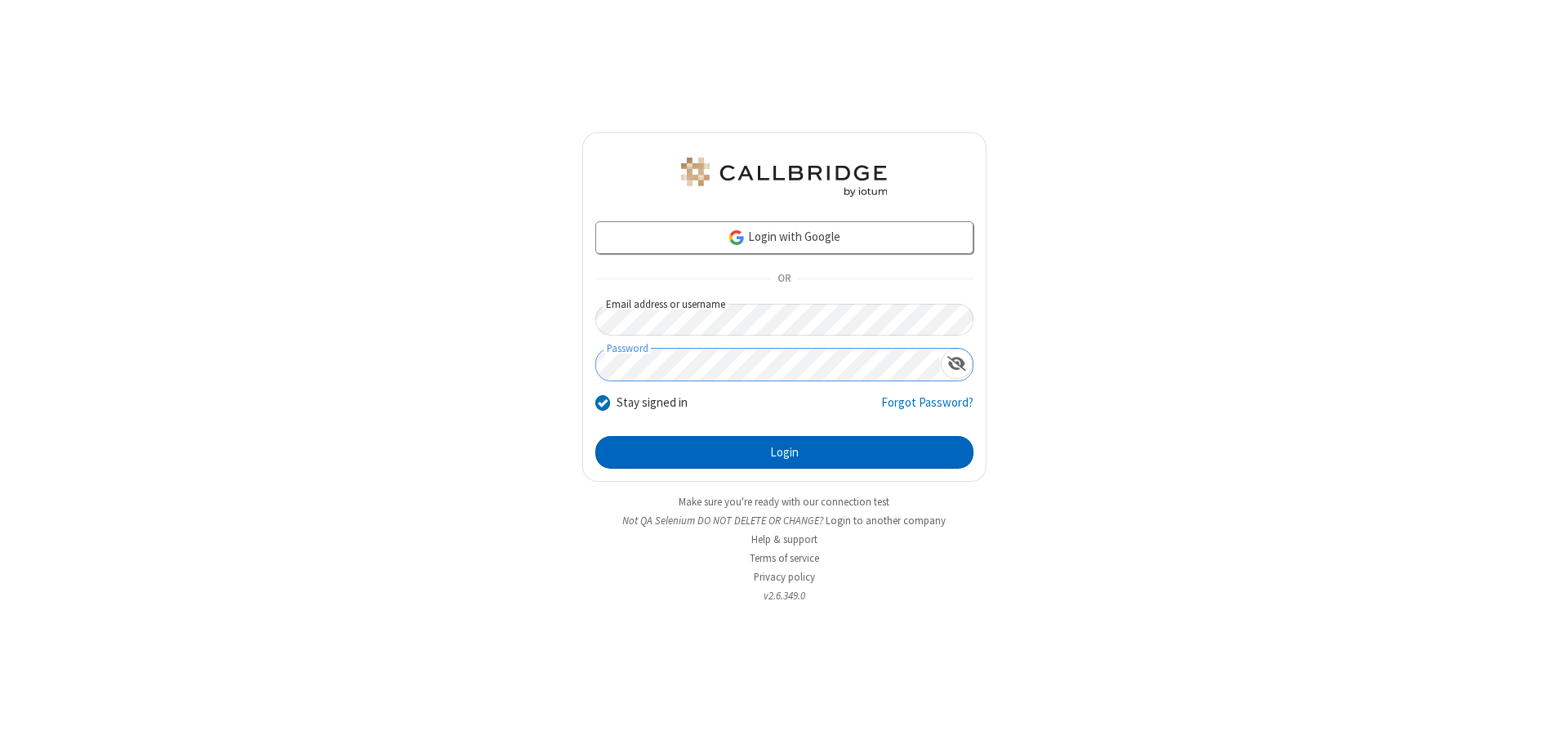
click at [784, 452] on button "Login" at bounding box center [784, 452] width 378 height 33
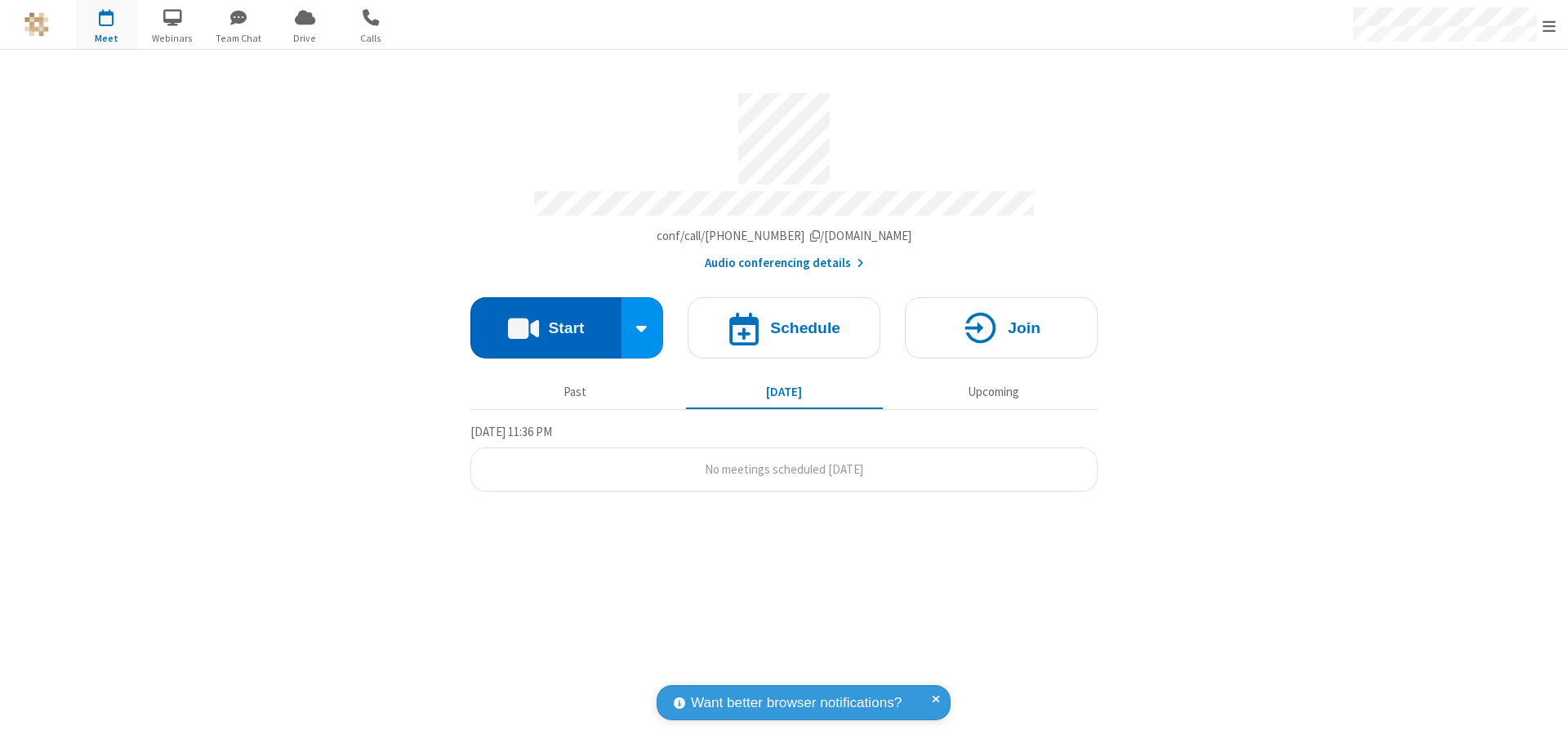
click at [546, 321] on button "Start" at bounding box center [546, 328] width 151 height 61
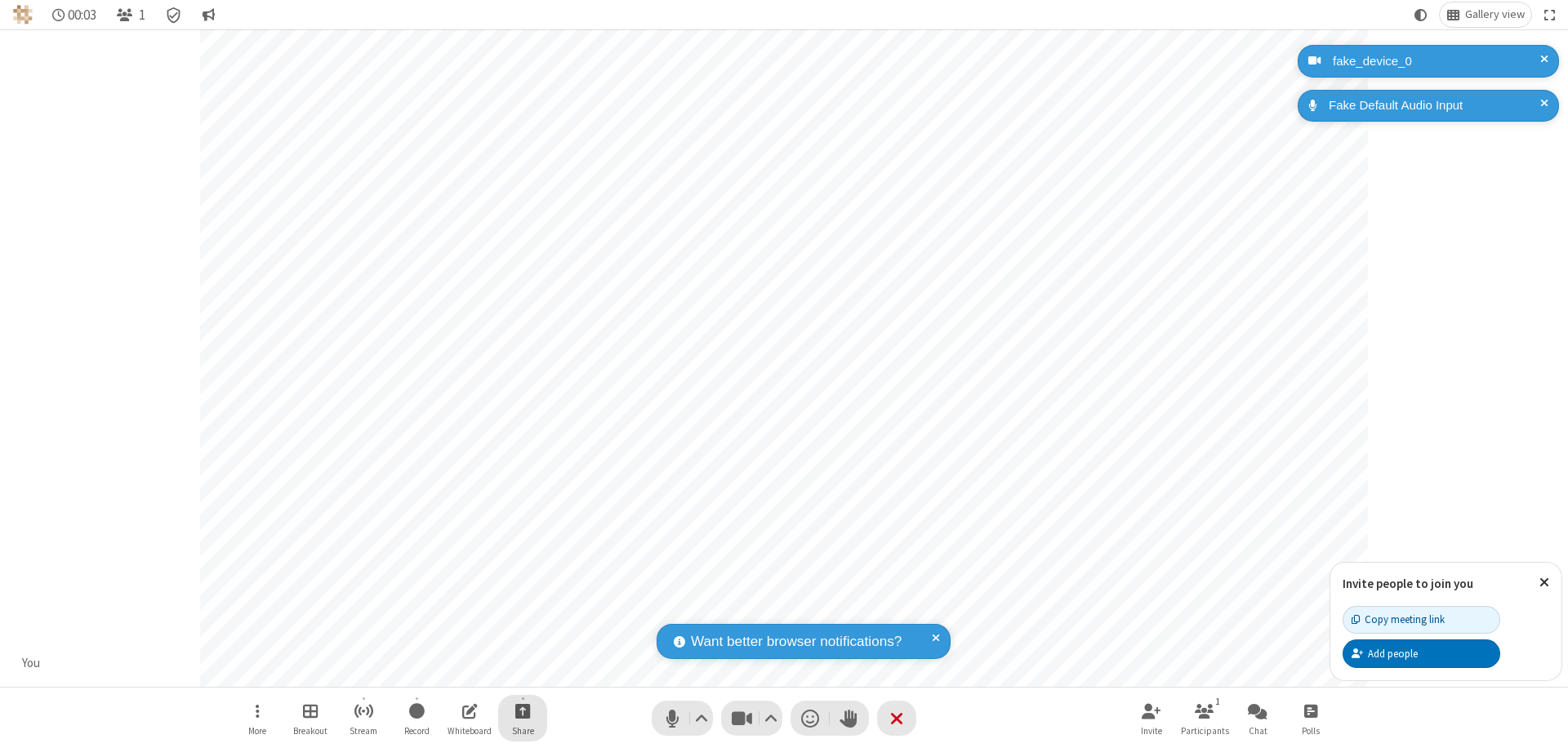
click at [523, 711] on span "Start sharing" at bounding box center [523, 711] width 15 height 20
click at [457, 643] on span "Present files & media" at bounding box center [457, 643] width 19 height 14
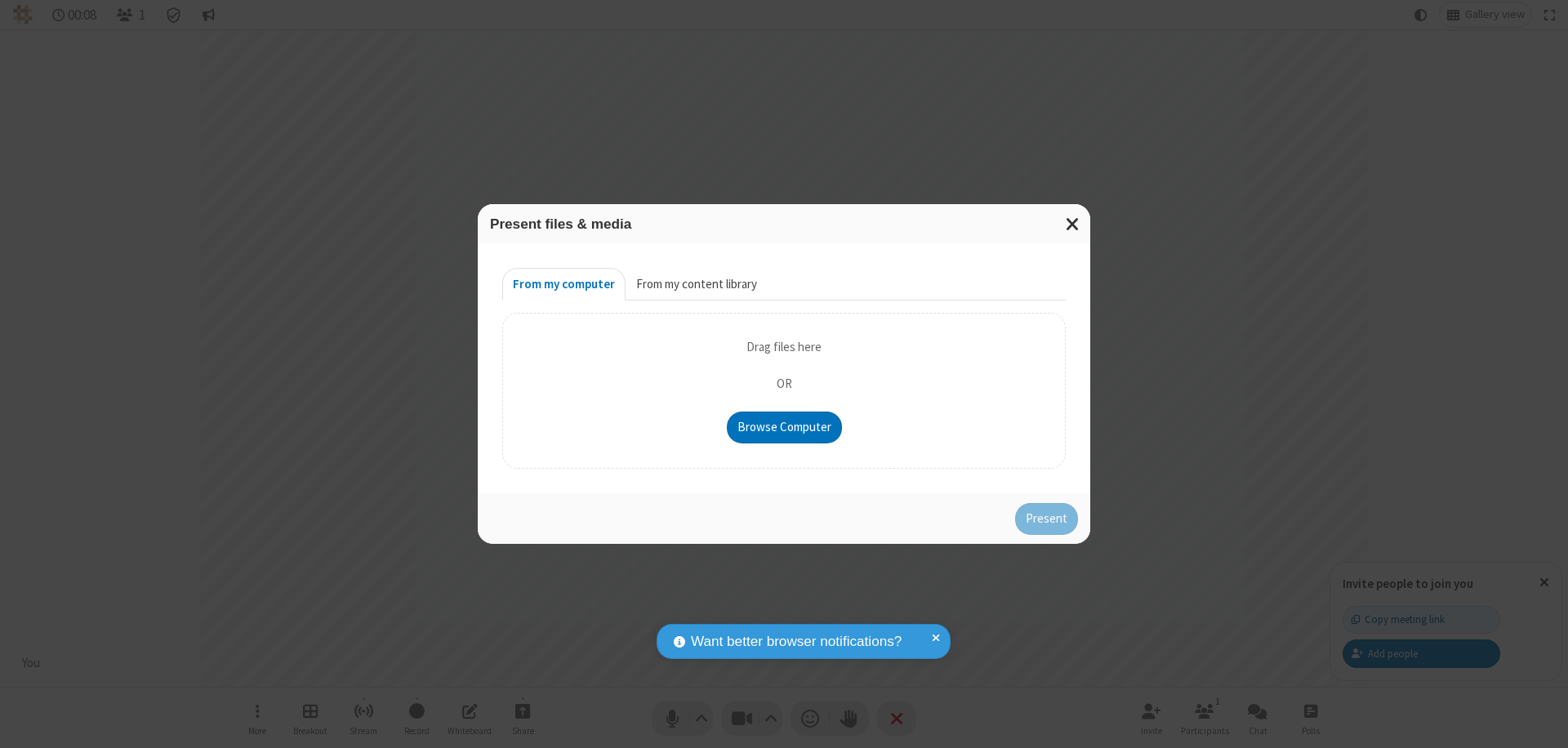
click at [695, 284] on button "From my content library" at bounding box center [697, 284] width 142 height 33
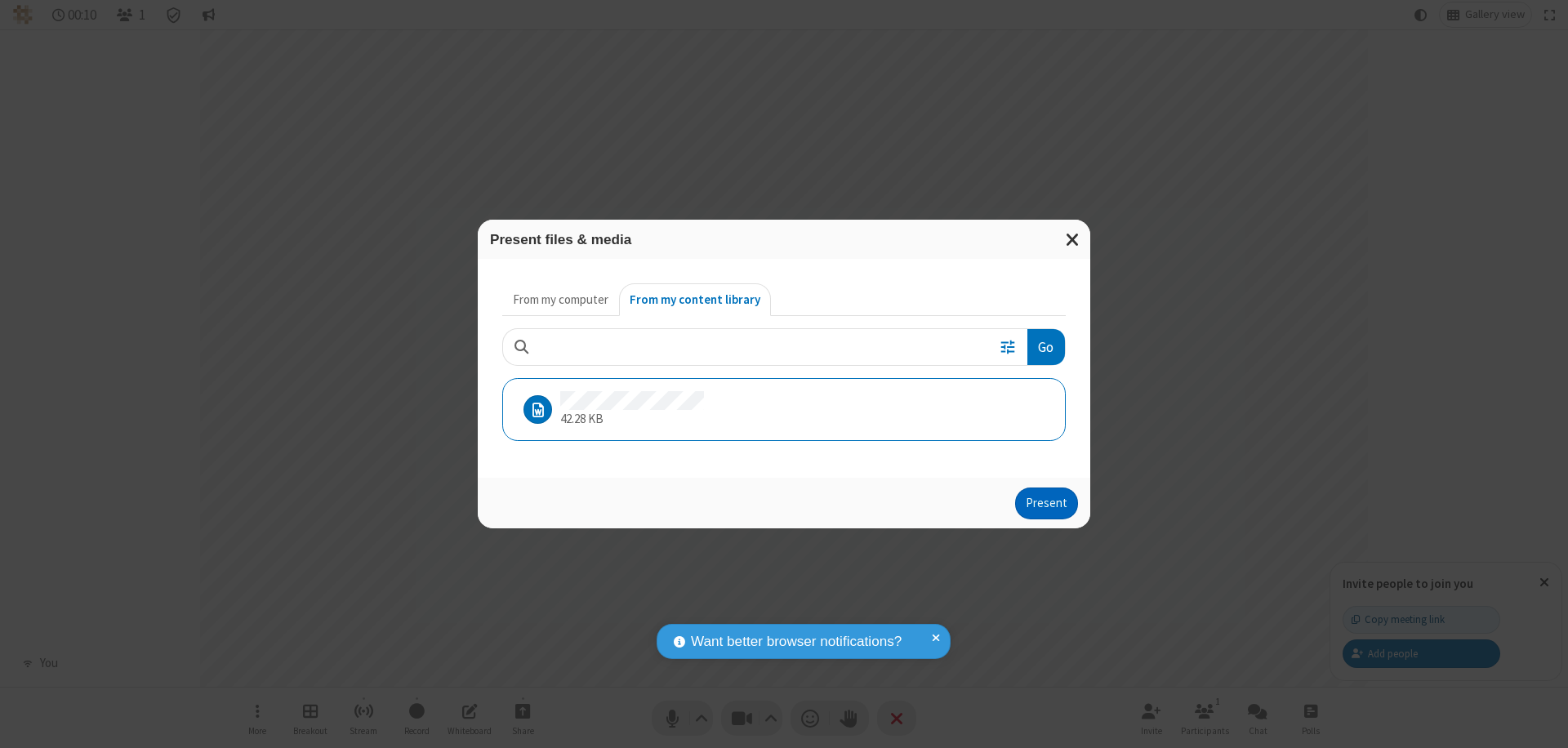
click at [1048, 503] on button "Present" at bounding box center [1046, 504] width 63 height 33
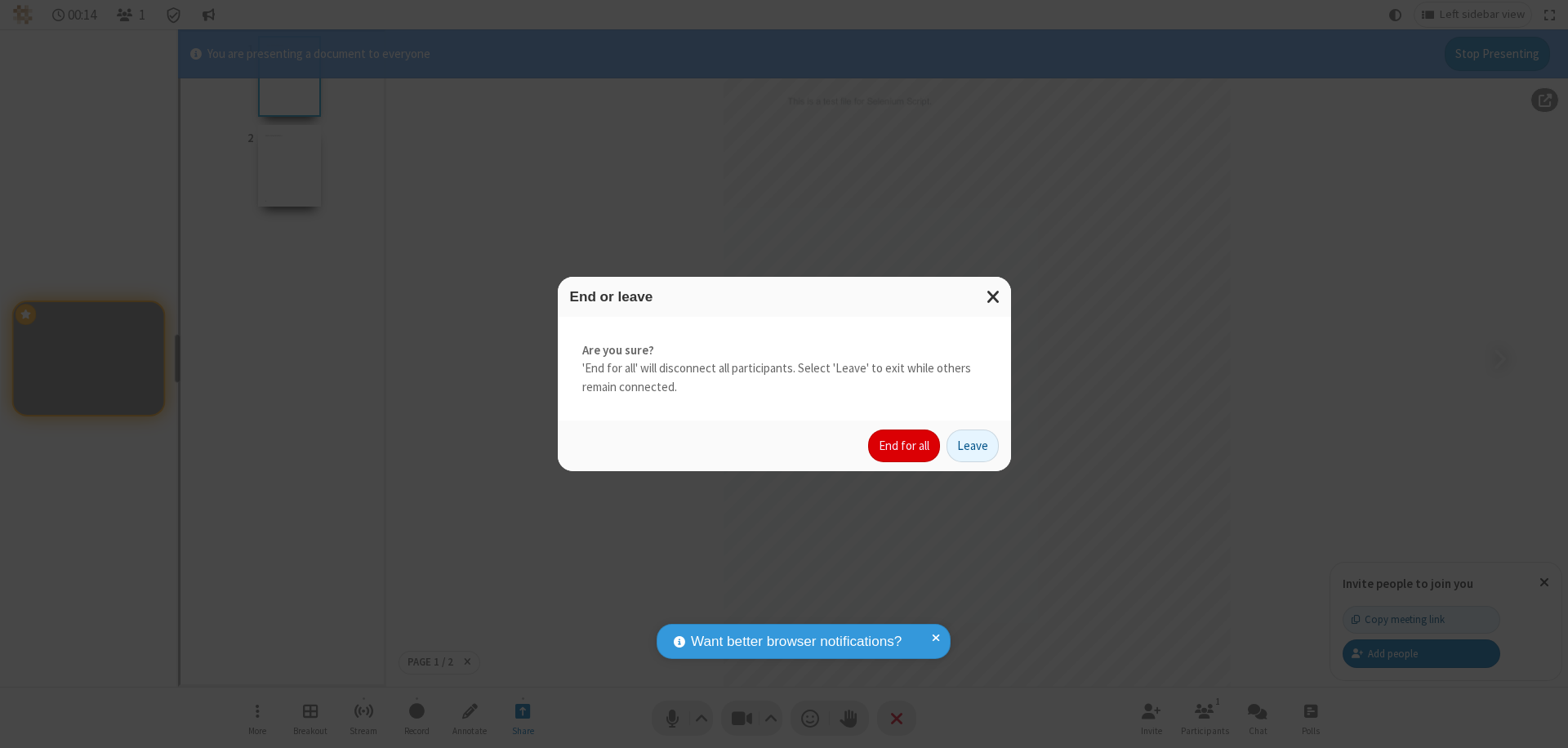
click at [905, 446] on button "End for all" at bounding box center [904, 445] width 72 height 33
